Goal: Information Seeking & Learning: Learn about a topic

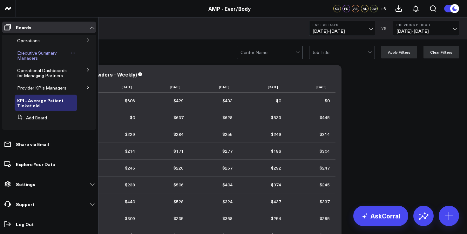
click at [28, 52] on span "Executive Summary Managers" at bounding box center [37, 55] width 40 height 11
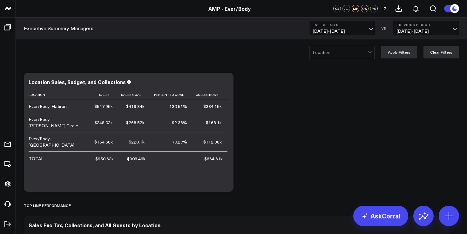
click at [347, 53] on div at bounding box center [339, 52] width 55 height 13
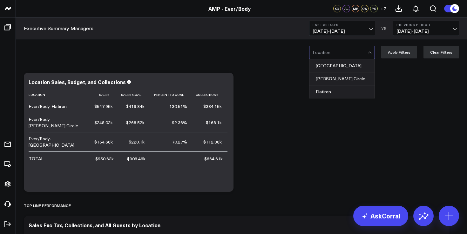
click at [347, 29] on span "[DATE] - [DATE]" at bounding box center [341, 31] width 59 height 5
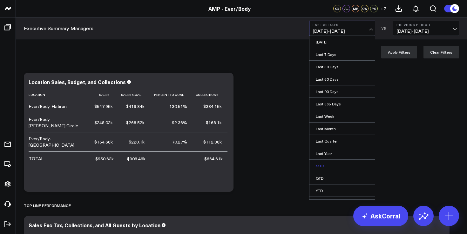
click at [325, 164] on link "MTD" at bounding box center [341, 166] width 65 height 12
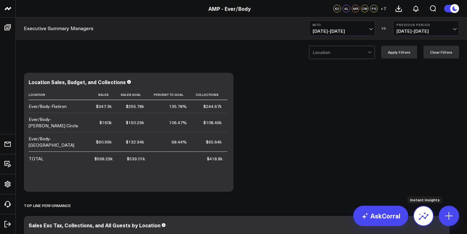
click at [427, 213] on icon at bounding box center [423, 216] width 10 height 10
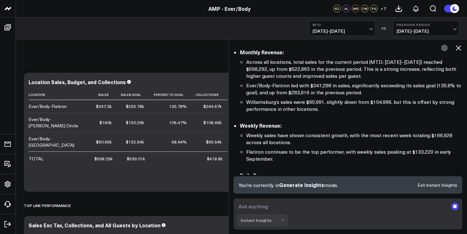
scroll to position [87, 0]
drag, startPoint x: 312, startPoint y: 86, endPoint x: 329, endPoint y: 87, distance: 17.8
click at [329, 87] on li "Ever/Body-Flatiron led with $347,298 in sales, significantly exceeding its sale…" at bounding box center [354, 90] width 216 height 14
copy li "347,298"
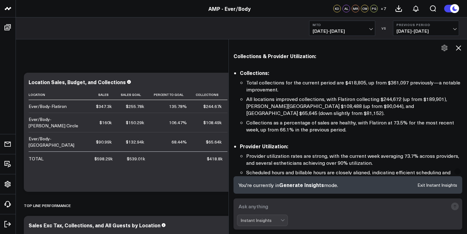
scroll to position [269, 0]
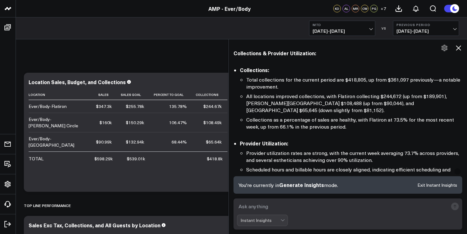
click at [276, 206] on textarea at bounding box center [342, 206] width 211 height 11
type textarea "retail mtd flatiron"
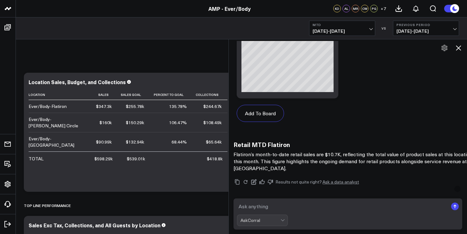
scroll to position [1378, 0]
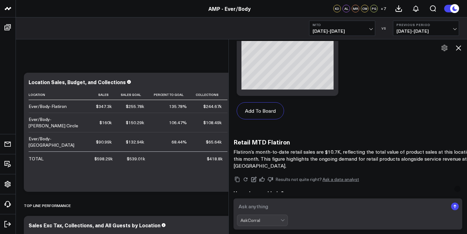
click at [277, 210] on textarea at bounding box center [342, 206] width 211 height 11
type textarea "utilization mtd flatiron"
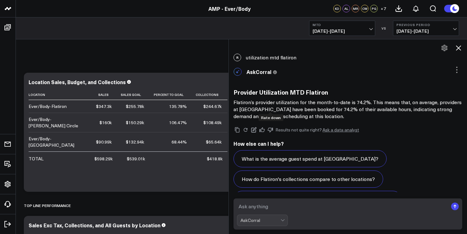
scroll to position [4, 0]
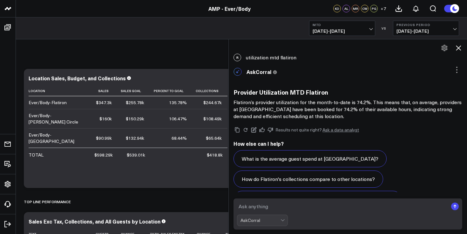
click at [306, 205] on textarea at bounding box center [342, 206] width 211 height 11
click at [306, 207] on textarea at bounding box center [342, 206] width 211 height 11
type textarea "t"
type textarea "rebook mtd flatiron"
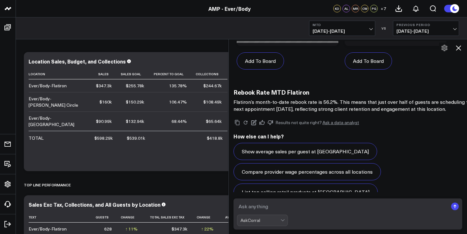
scroll to position [0, 0]
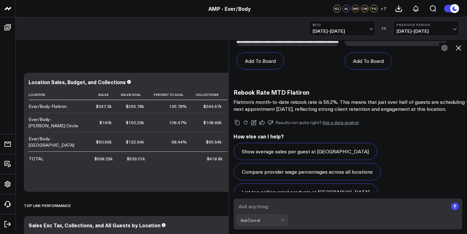
click at [292, 204] on textarea at bounding box center [342, 206] width 211 height 11
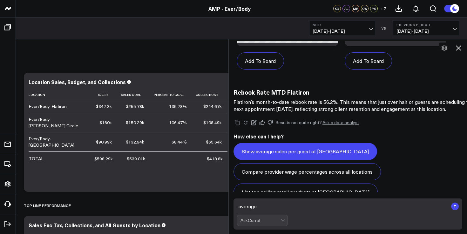
click at [327, 143] on button "Show average sales per guest at [GEOGRAPHIC_DATA]" at bounding box center [305, 151] width 144 height 17
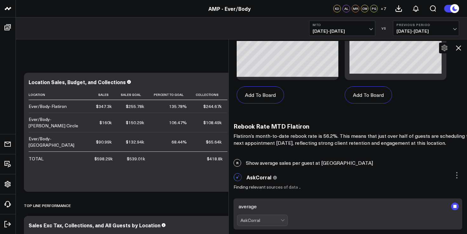
scroll to position [2037, 0]
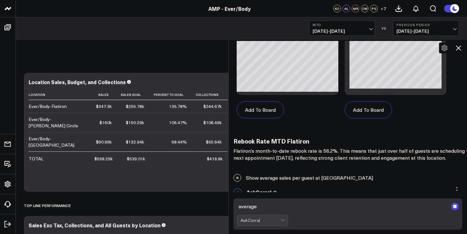
click at [277, 205] on textarea "average" at bounding box center [342, 206] width 211 height 11
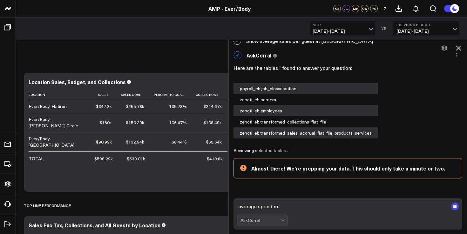
scroll to position [2180, 0]
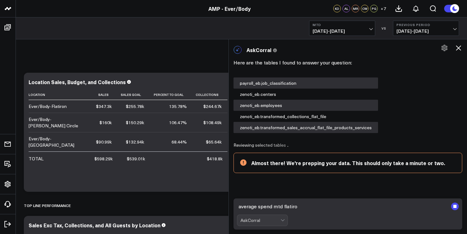
type textarea "average spend mtd flatiron"
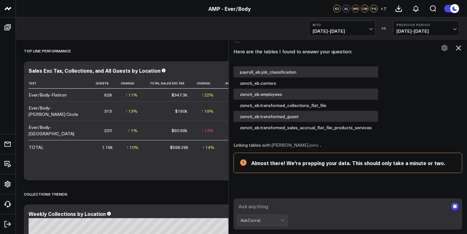
scroll to position [153, 0]
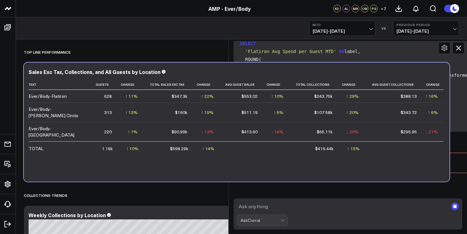
click at [142, 141] on td "↑ 10% Previous 1.06k" at bounding box center [131, 148] width 26 height 14
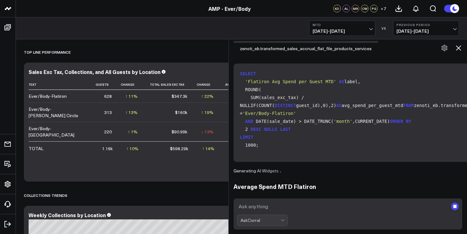
scroll to position [3011, 0]
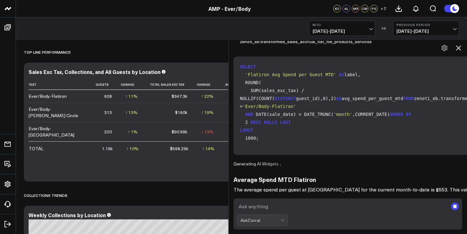
click at [301, 204] on textarea at bounding box center [342, 206] width 211 height 11
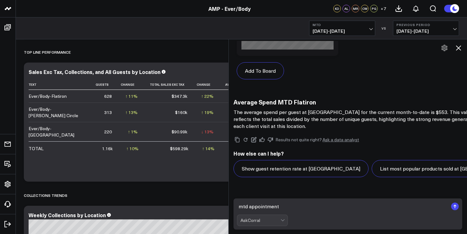
scroll to position [3546, 0]
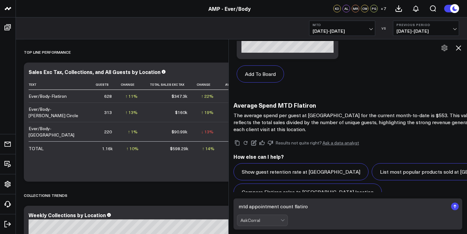
type textarea "mtd appointment count flatiron"
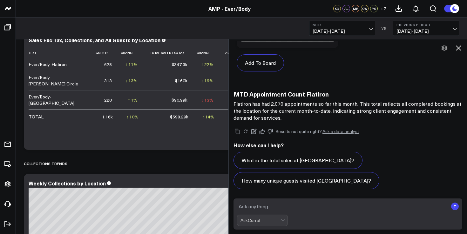
scroll to position [4292, 0]
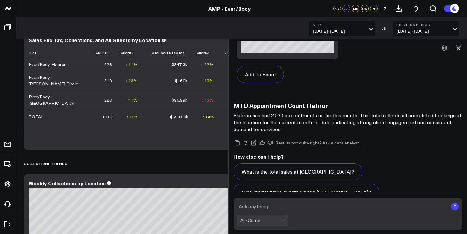
click at [292, 207] on textarea at bounding box center [342, 206] width 211 height 11
type textarea "guest count mtd flatiron"
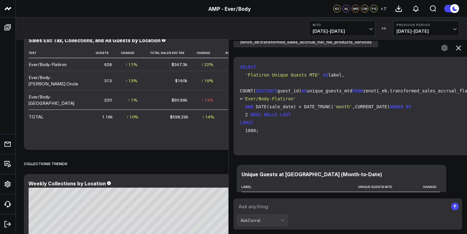
scroll to position [5047, 0]
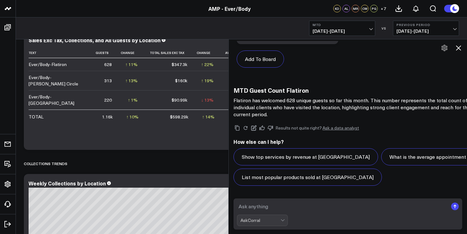
click at [272, 205] on textarea at bounding box center [342, 206] width 211 height 11
type textarea "how much more does flatiron need to hit $1,000,000"
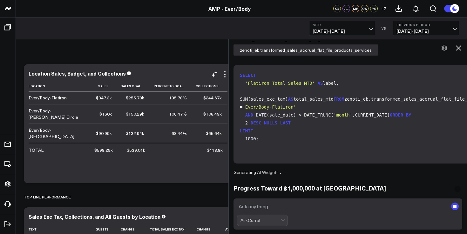
scroll to position [0, 0]
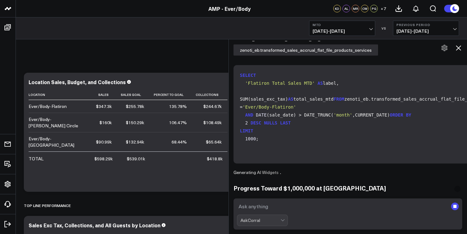
click at [328, 31] on span "[DATE] - [DATE]" at bounding box center [341, 31] width 59 height 5
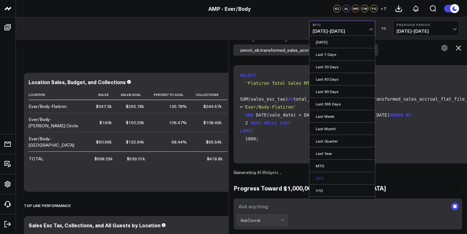
click at [326, 176] on link "QTD" at bounding box center [341, 178] width 65 height 12
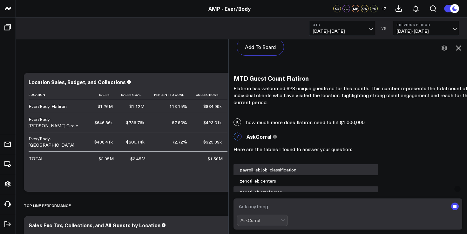
scroll to position [5055, 0]
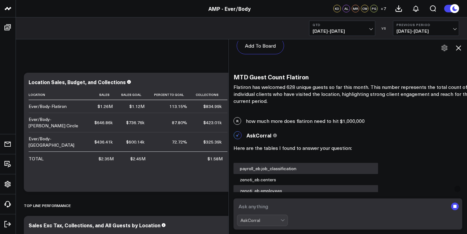
click at [298, 114] on div "R how much more does flatiron need to hit $1,000,000" at bounding box center [348, 121] width 238 height 14
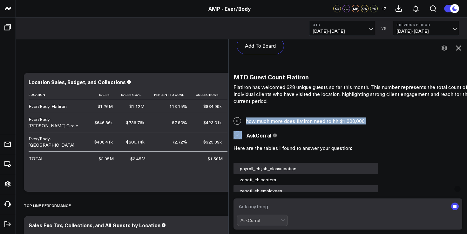
click at [298, 114] on div "R how much more does flatiron need to hit $1,000,000" at bounding box center [348, 121] width 238 height 14
copy div "how much more does flatiron need to hit $1,000,000"
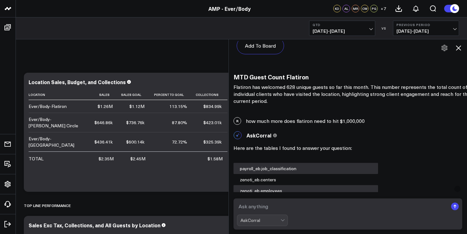
click at [274, 201] on textarea at bounding box center [342, 206] width 211 height 11
paste textarea "how much more does flatiron need to hit $1,000,000"
type textarea "how much more does flatiron need to hit $1,000,000"
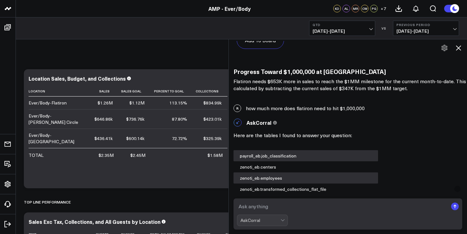
scroll to position [5790, 0]
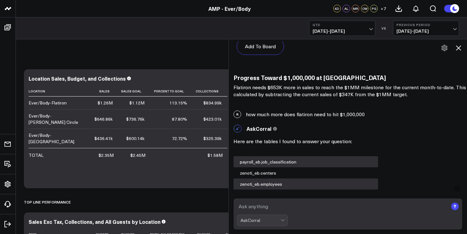
click at [311, 107] on div "R how much more does flatiron need to hit $1,000,000" at bounding box center [348, 114] width 238 height 14
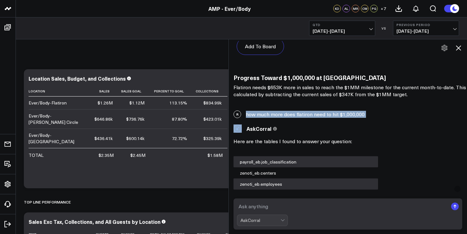
click at [311, 107] on div "R how much more does flatiron need to hit $1,000,000" at bounding box center [348, 114] width 238 height 14
copy div "how much more does flatiron need to hit $1,000,000"
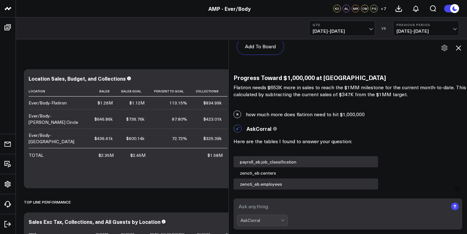
click at [265, 209] on textarea at bounding box center [342, 206] width 211 height 11
paste textarea "how much more does flatiron need to hit $1,000,000"
type textarea "how much more does flatiron need to hit $1,000,000 qtd"
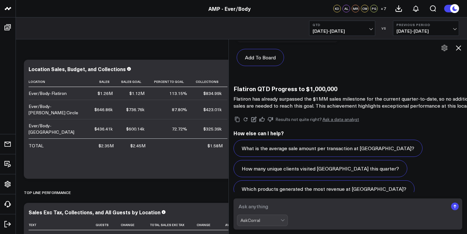
scroll to position [7082, 0]
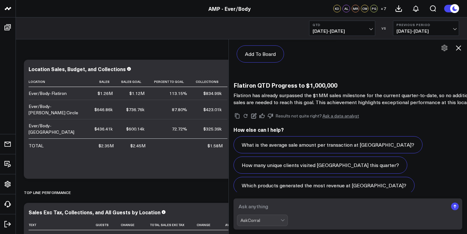
click at [270, 207] on textarea at bounding box center [342, 206] width 211 height 11
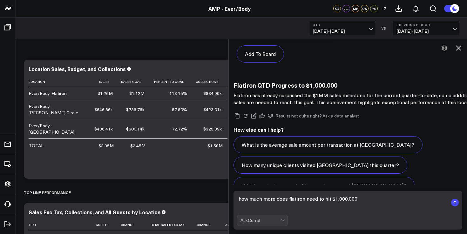
scroll to position [7089, 0]
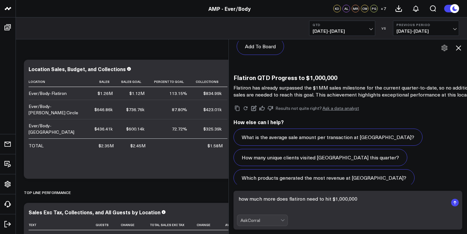
click at [355, 198] on textarea "how much more does flatiron need to hit $1,000,000" at bounding box center [342, 202] width 211 height 19
type textarea "how much more does flatiron need to hit $1,000,000 collections qtd"
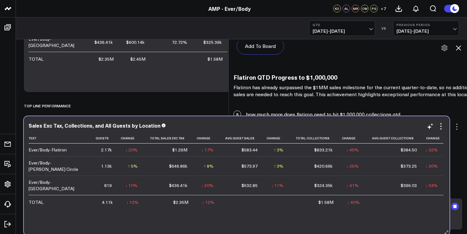
scroll to position [7175, 0]
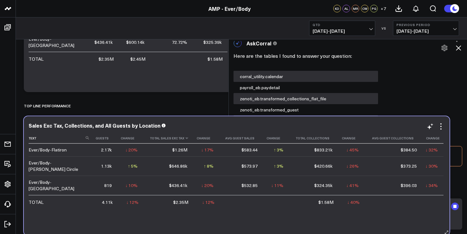
click at [178, 138] on th "Total Sales Exc Tax" at bounding box center [168, 138] width 50 height 10
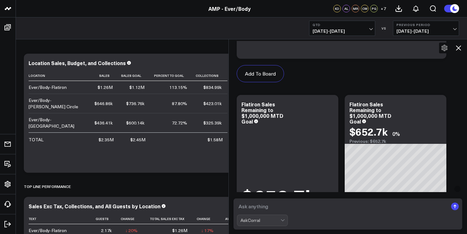
scroll to position [6015, 0]
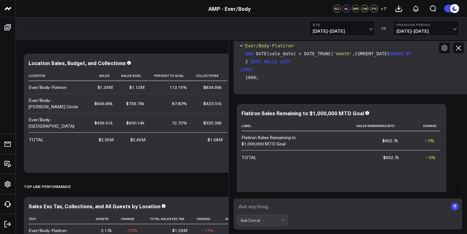
click at [272, 212] on form "AskCorral" at bounding box center [347, 213] width 229 height 31
click at [271, 206] on textarea at bounding box center [342, 206] width 211 height 11
type textarea "Flatiron qtd"
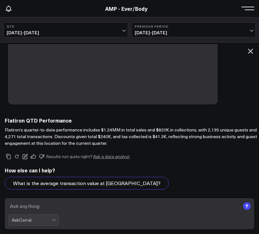
scroll to position [7030, 0]
click at [108, 33] on span "[DATE] - [DATE]" at bounding box center [66, 32] width 118 height 5
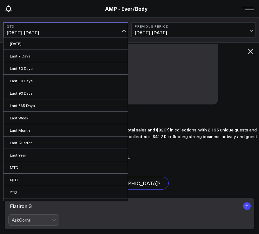
click at [167, 146] on div "Results not quite right? Ask a data analyst How else can I help? What is the av…" at bounding box center [152, 186] width 294 height 81
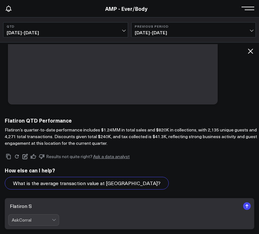
click at [71, 204] on textarea "Flatiron S" at bounding box center [124, 205] width 232 height 11
type textarea "Flatiron September mtd vs august mtd"
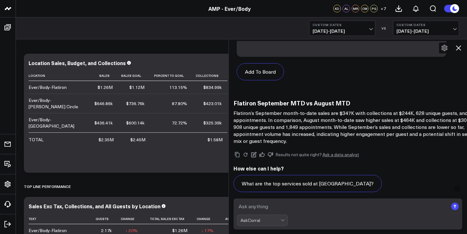
scroll to position [8564, 0]
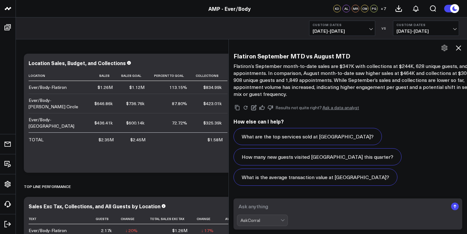
click at [294, 206] on textarea at bounding box center [342, 206] width 211 height 11
type textarea "detailed"
type textarea "\"
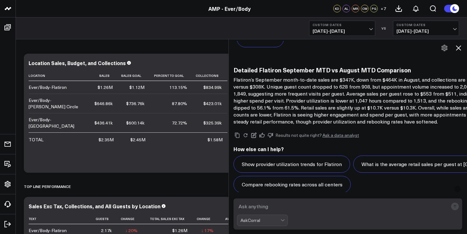
scroll to position [8982, 0]
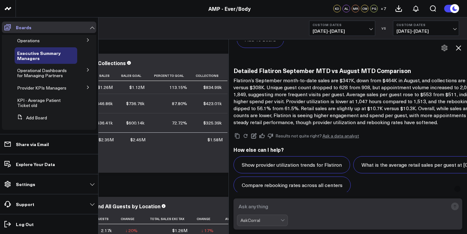
click at [4, 29] on icon at bounding box center [8, 28] width 8 height 8
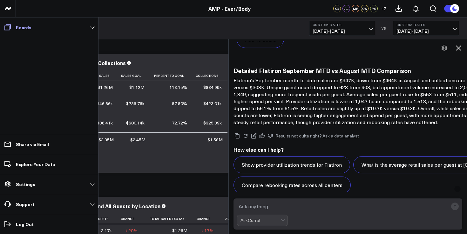
click at [18, 28] on p "Boards" at bounding box center [24, 27] width 16 height 5
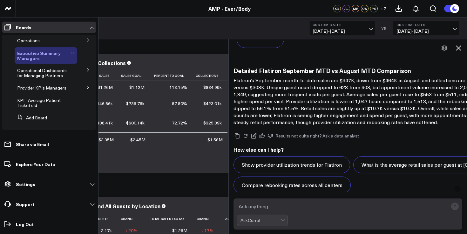
click at [34, 57] on span "Executive Summary Managers" at bounding box center [39, 55] width 44 height 11
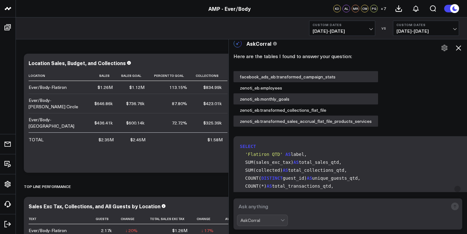
scroll to position [7560, 0]
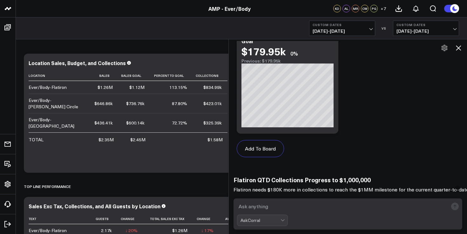
click at [324, 29] on span "[DATE] - [DATE]" at bounding box center [341, 31] width 59 height 5
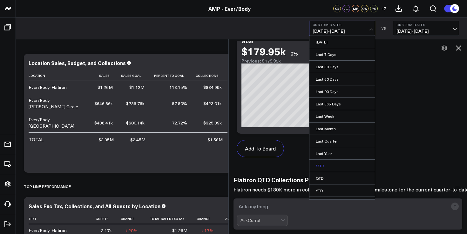
scroll to position [10, 0]
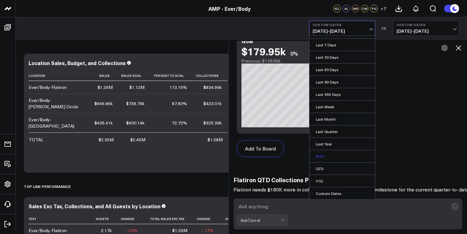
click at [328, 156] on link "MTD" at bounding box center [341, 156] width 65 height 12
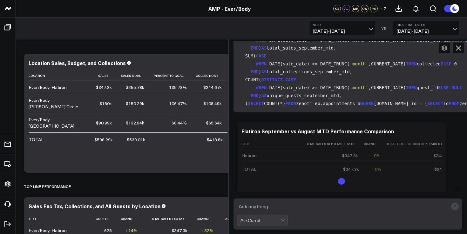
scroll to position [9023, 0]
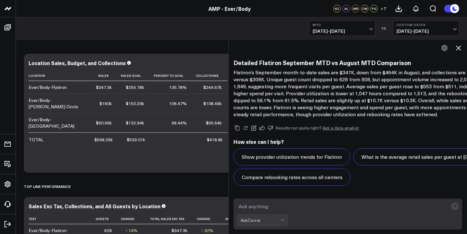
click at [458, 46] on icon at bounding box center [458, 48] width 8 height 8
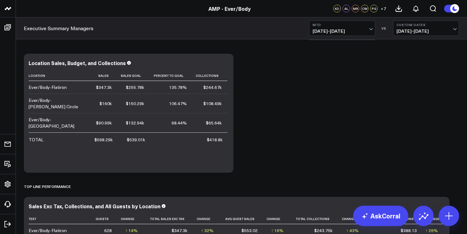
scroll to position [0, 0]
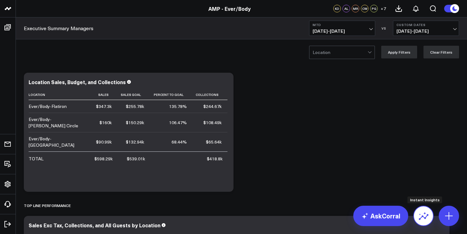
click at [429, 222] on button at bounding box center [423, 216] width 20 height 20
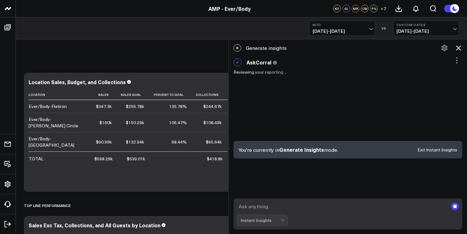
click at [274, 212] on textarea at bounding box center [342, 206] width 211 height 11
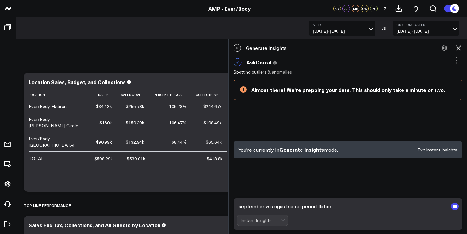
type textarea "september vs august same period flatiron"
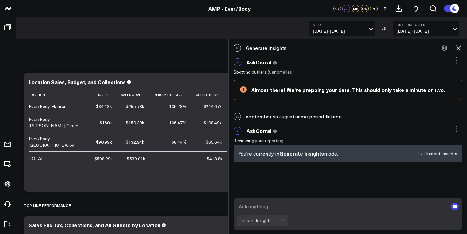
scroll to position [3, 0]
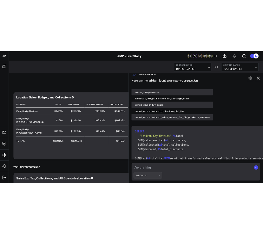
scroll to position [1174, 0]
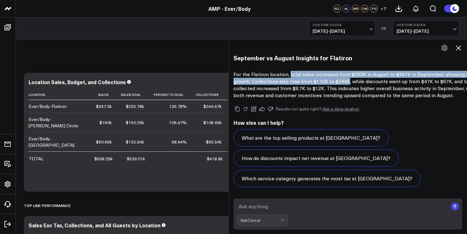
drag, startPoint x: 290, startPoint y: 68, endPoint x: 384, endPoint y: 72, distance: 94.4
click at [384, 72] on p "For the Flatiron location, total sales increased from $263K in August to $347K …" at bounding box center [360, 85] width 254 height 28
copy p "total sales increased from $263K in August to $347K in September, showing stron…"
click at [467, 54] on div "R Generate insights AskCorral This feature is experimental, yet powerful. Alway…" at bounding box center [348, 116] width 238 height 151
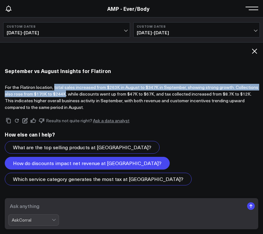
scroll to position [1008, 0]
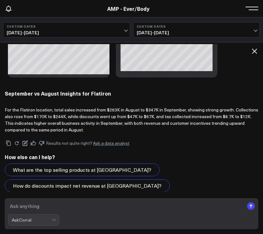
click at [130, 203] on textarea at bounding box center [126, 205] width 236 height 11
type textarea "detailed"
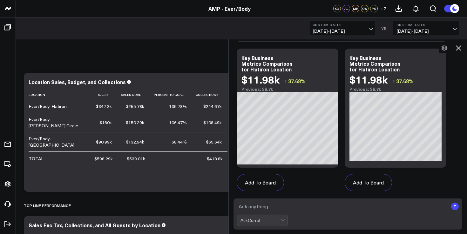
scroll to position [1675, 0]
